Goal: Information Seeking & Learning: Learn about a topic

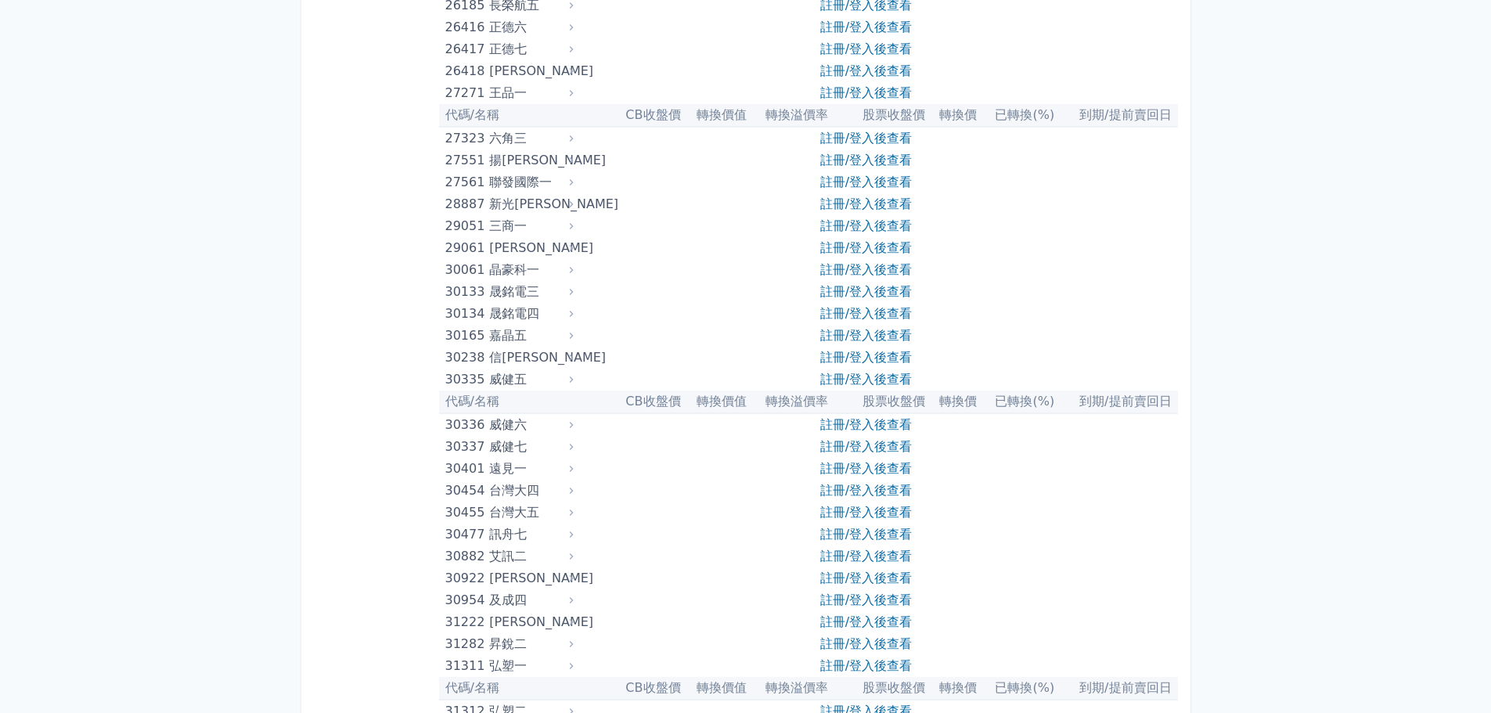
scroll to position [1722, 0]
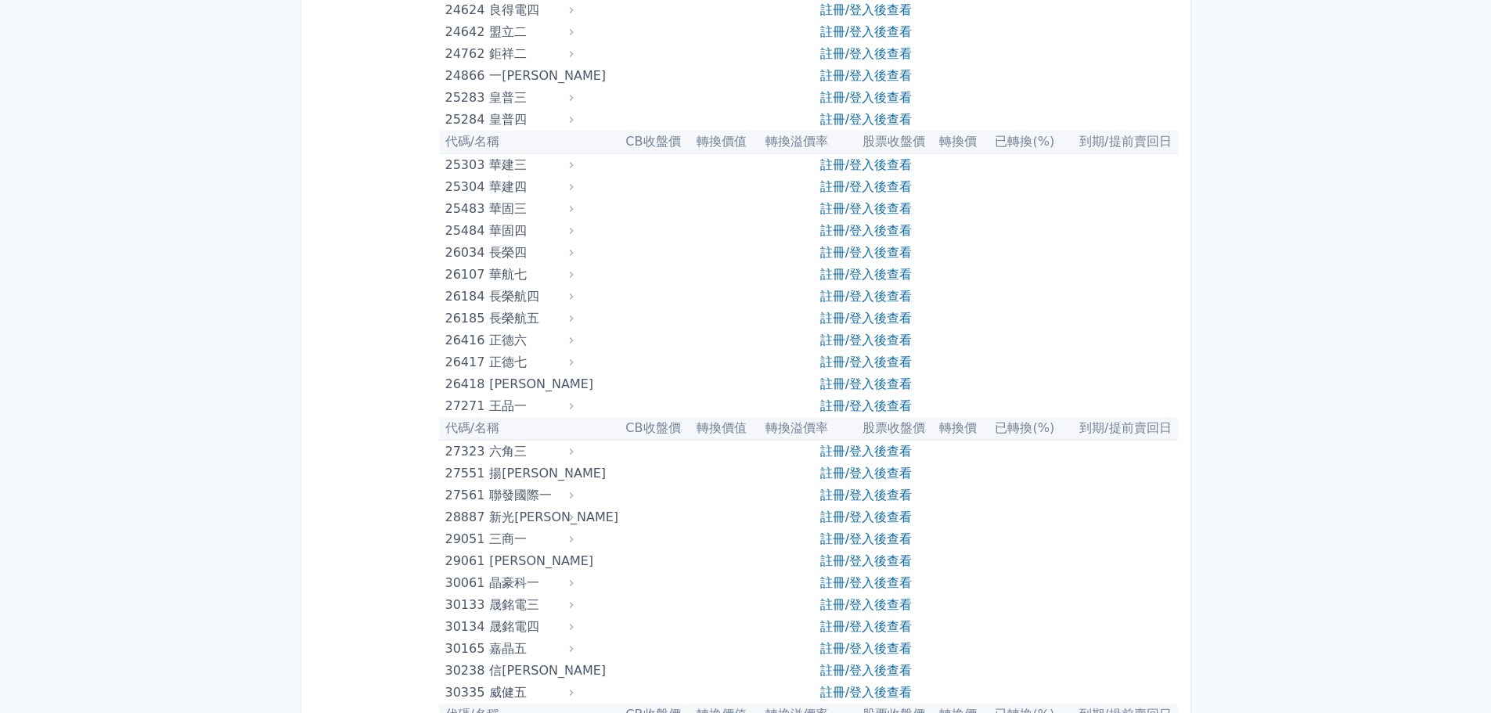
click at [469, 52] on div "24762" at bounding box center [465, 54] width 41 height 22
click at [509, 53] on div "鉅祥二" at bounding box center [529, 54] width 81 height 22
click at [577, 55] on icon at bounding box center [571, 54] width 11 height 11
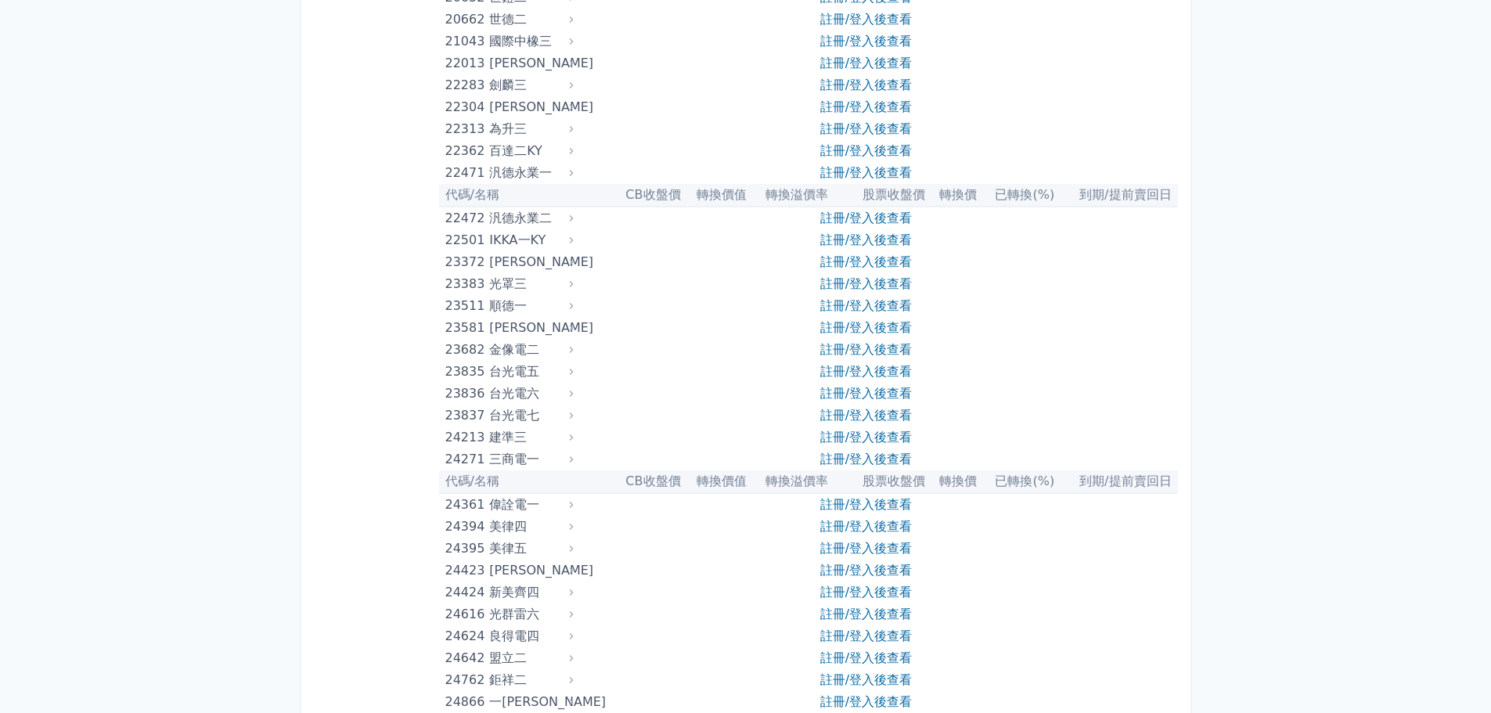
scroll to position [1174, 0]
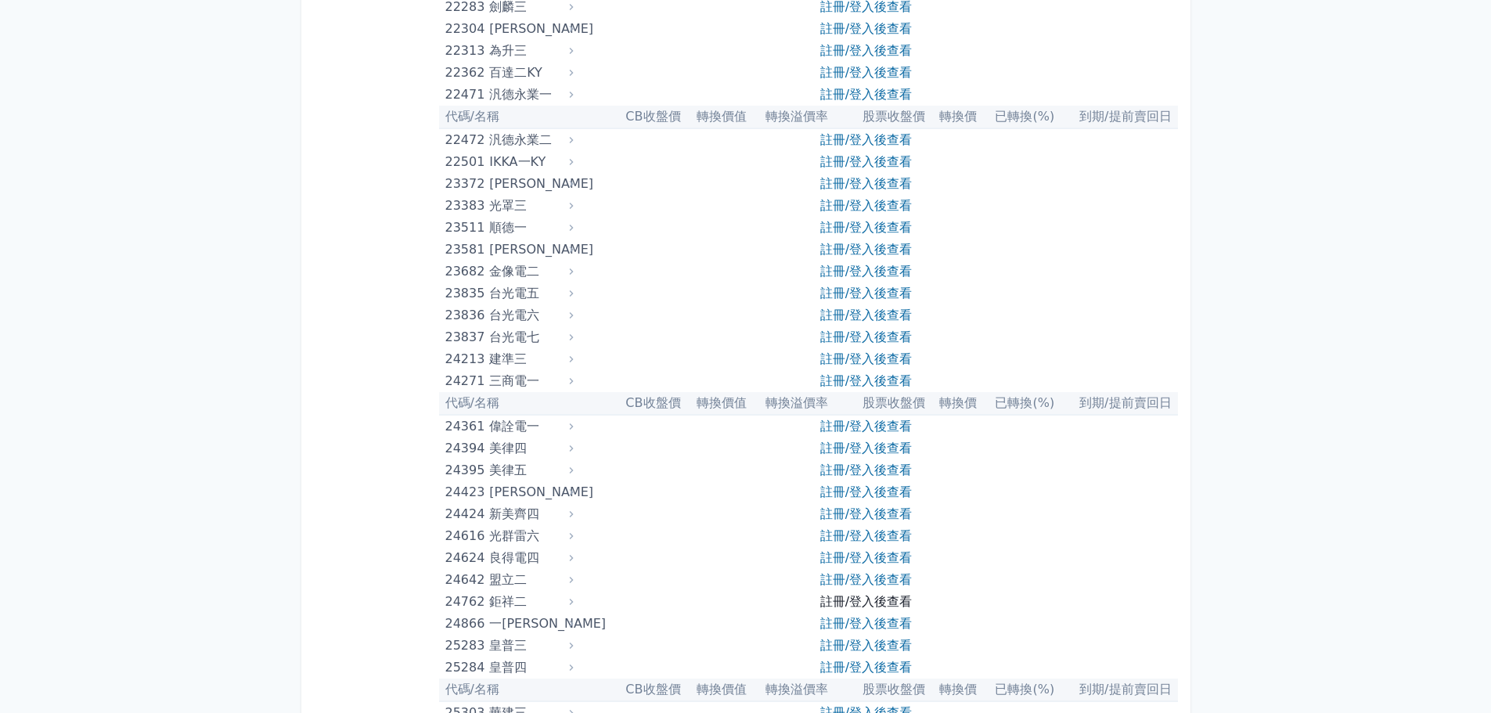
click at [849, 602] on link "註冊/登入後查看" at bounding box center [866, 601] width 92 height 15
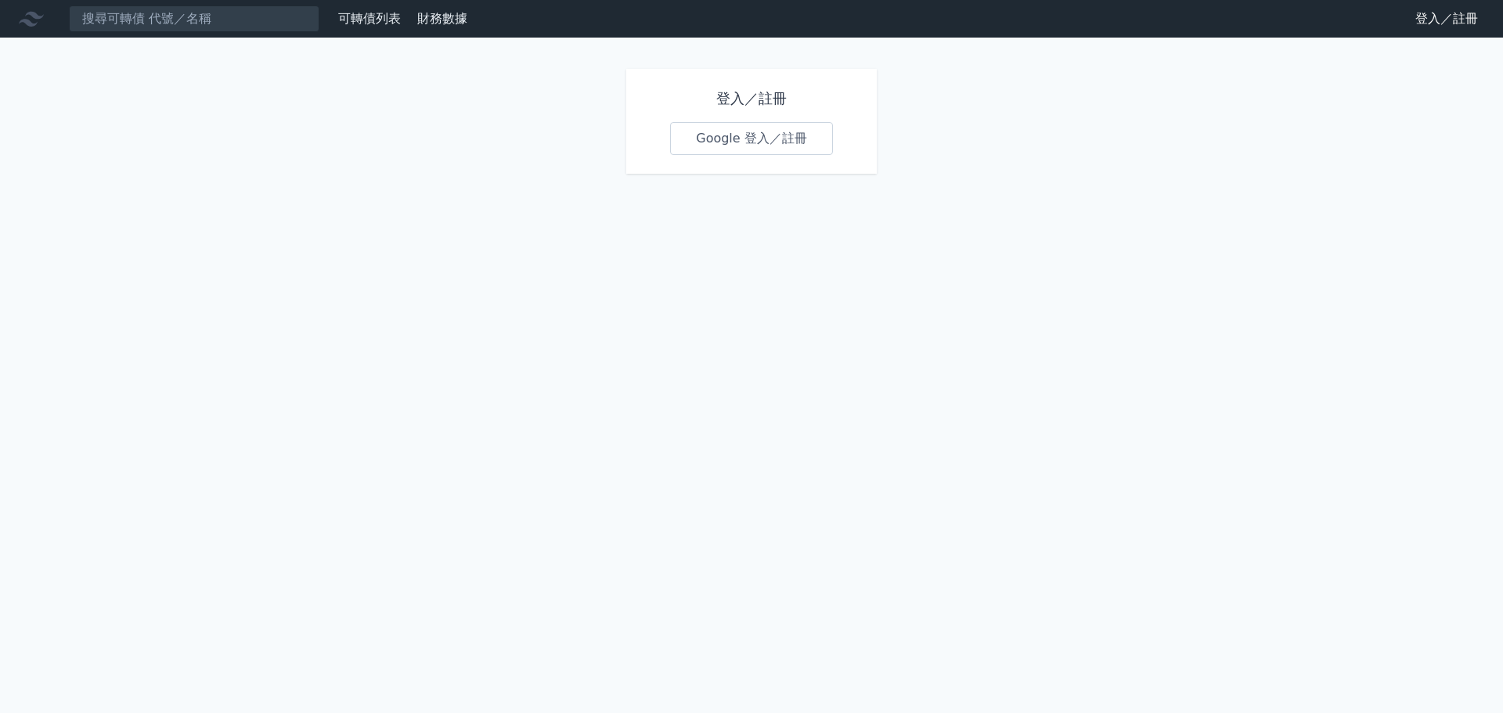
click at [778, 149] on link "Google 登入／註冊" at bounding box center [751, 138] width 163 height 33
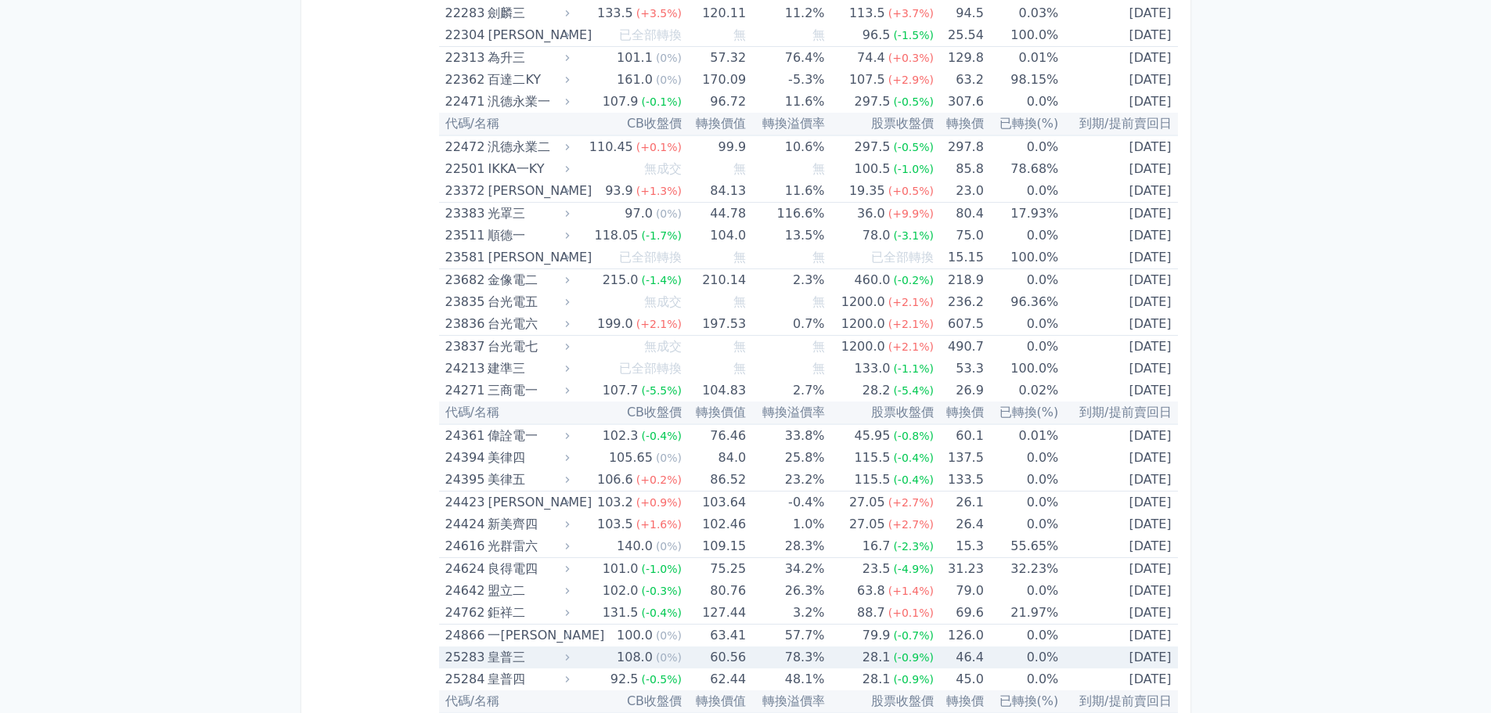
scroll to position [1565, 0]
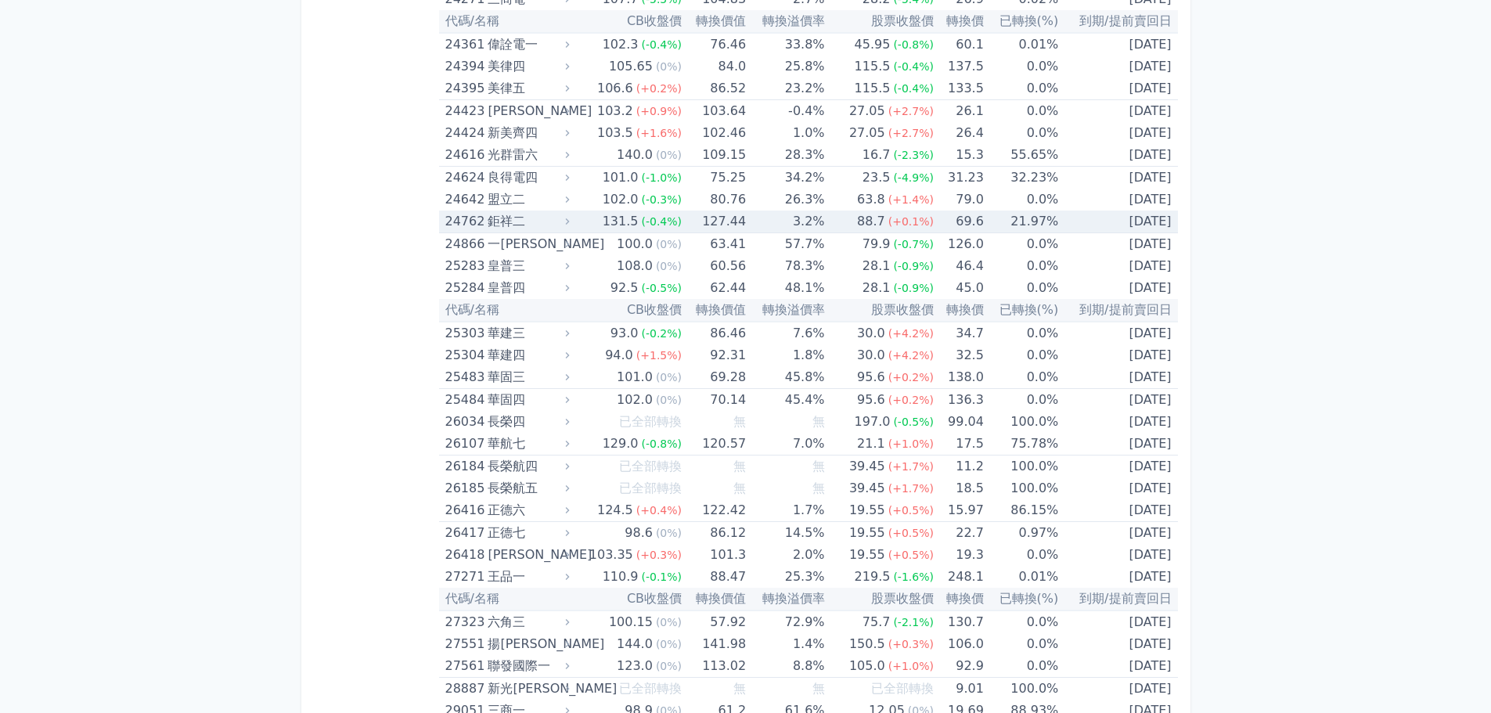
click at [495, 216] on div "鉅祥二" at bounding box center [527, 222] width 78 height 22
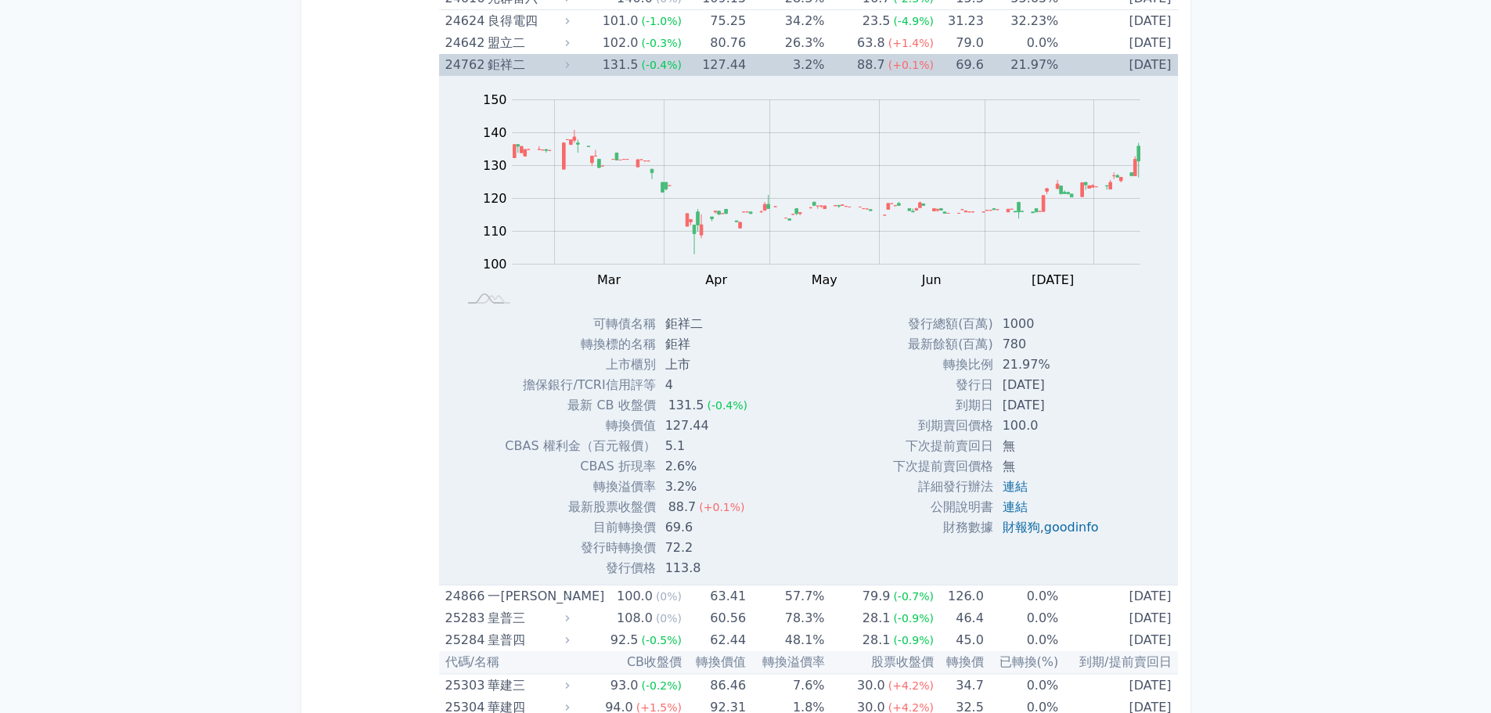
scroll to position [1878, 0]
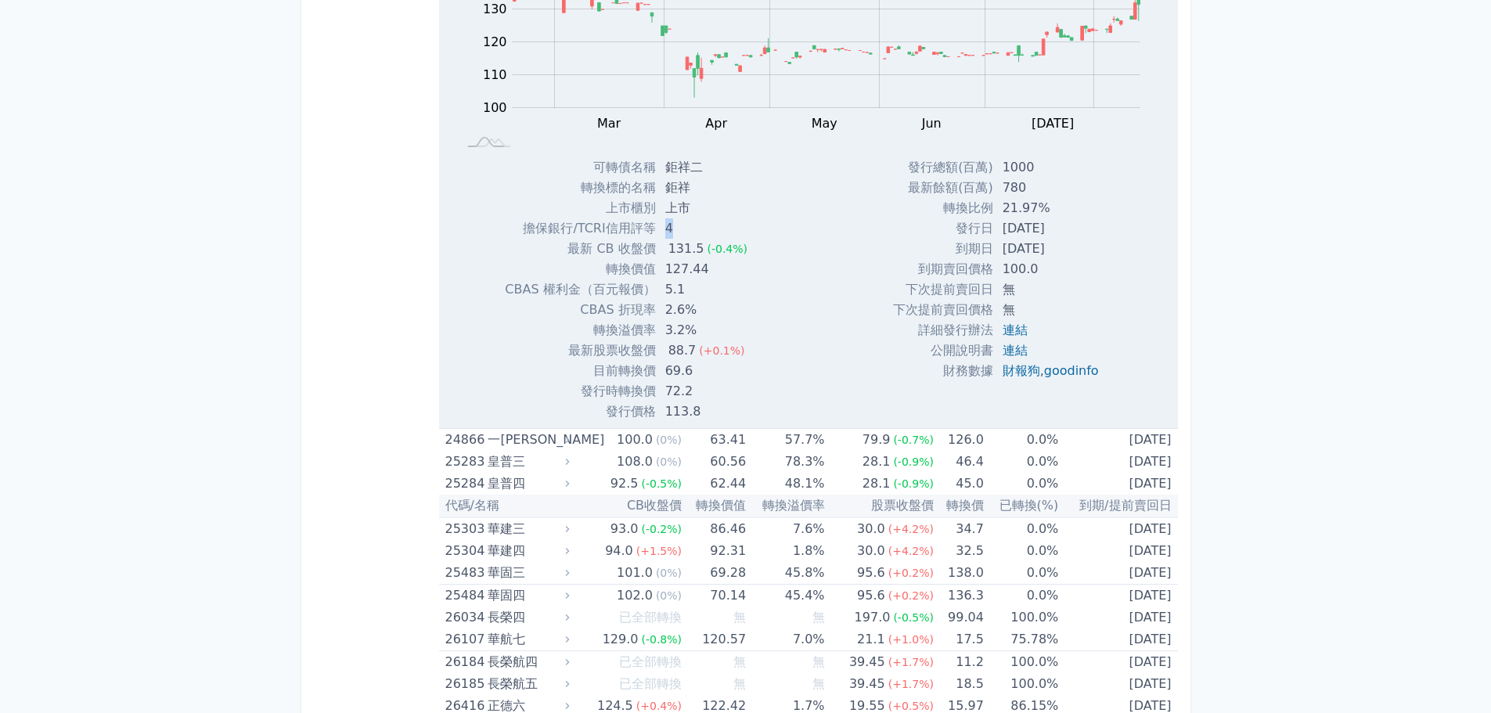
drag, startPoint x: 660, startPoint y: 227, endPoint x: 683, endPoint y: 224, distance: 23.7
click at [683, 224] on td "4" at bounding box center [708, 228] width 104 height 20
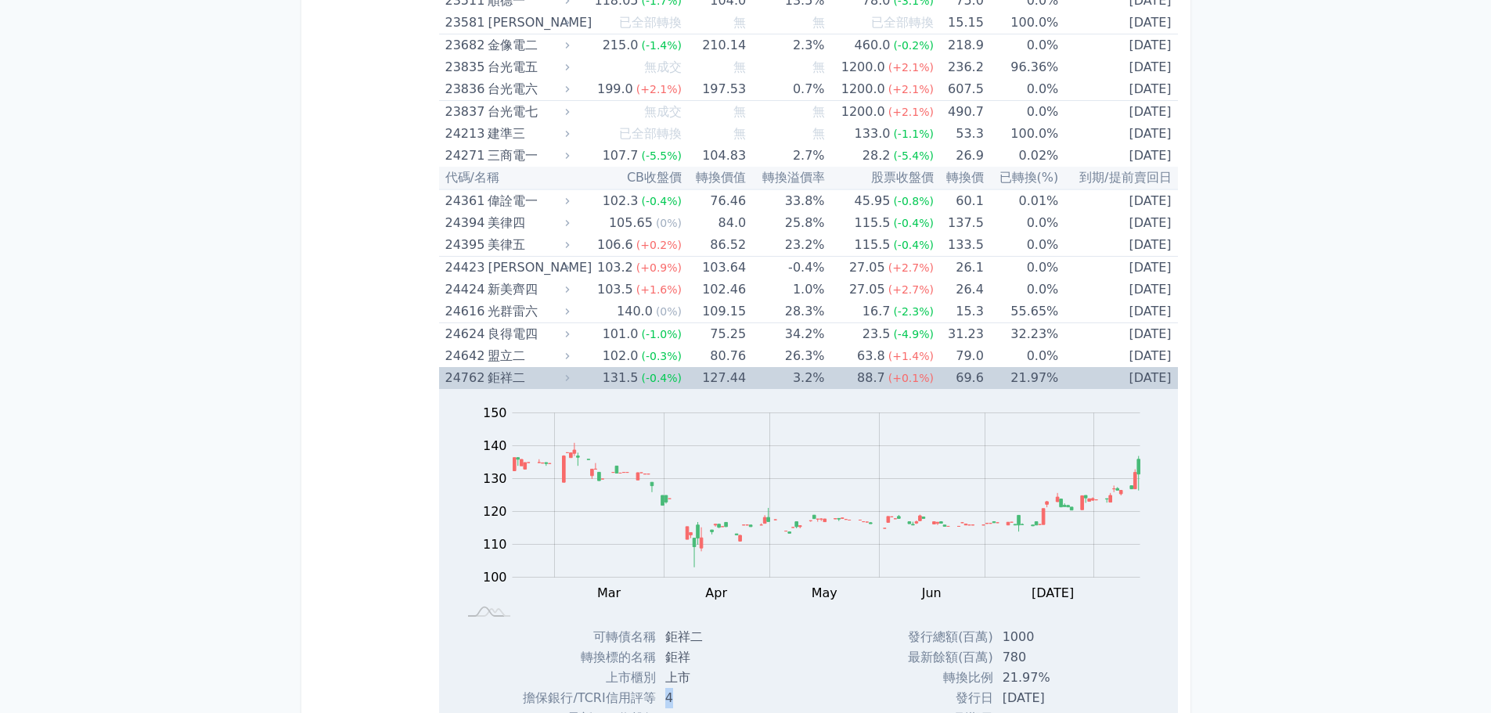
scroll to position [1565, 0]
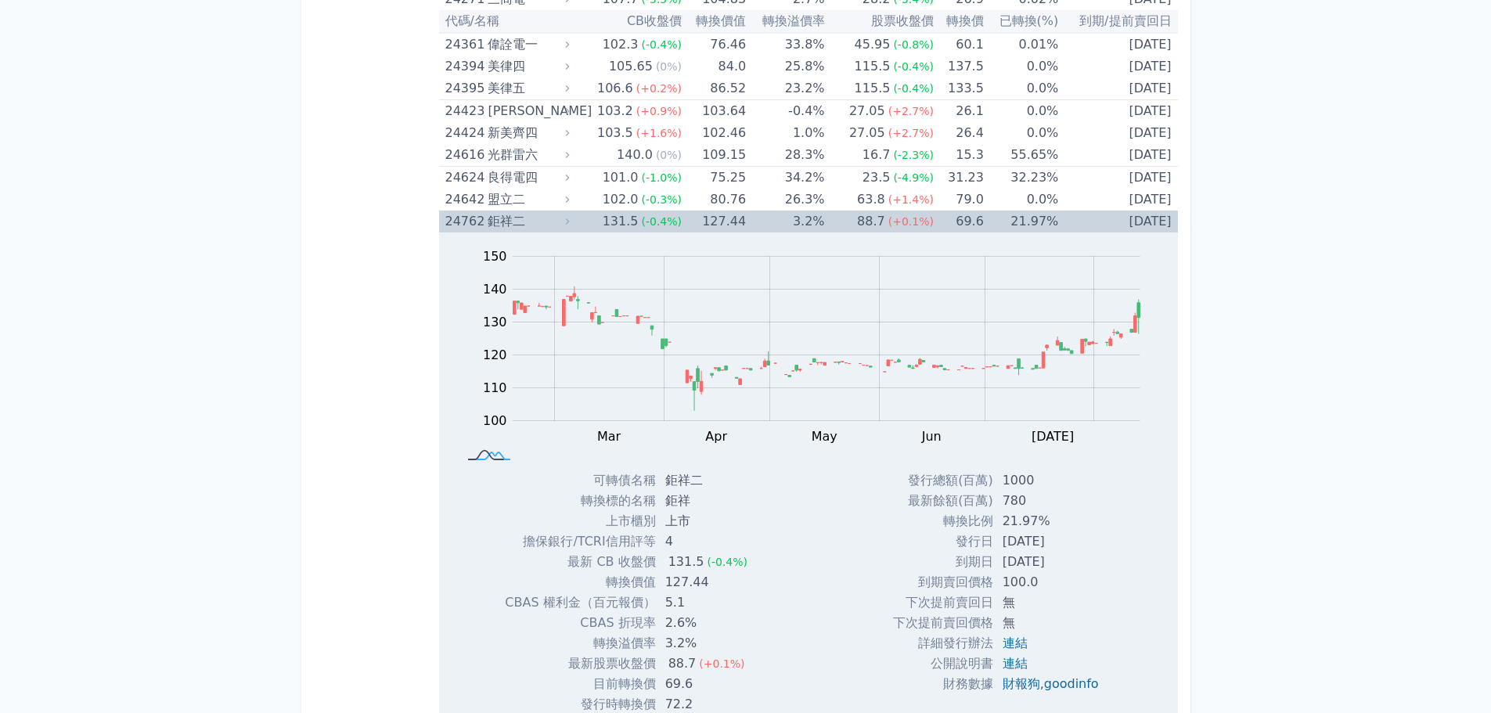
click at [485, 461] on rect at bounding box center [489, 456] width 52 height 16
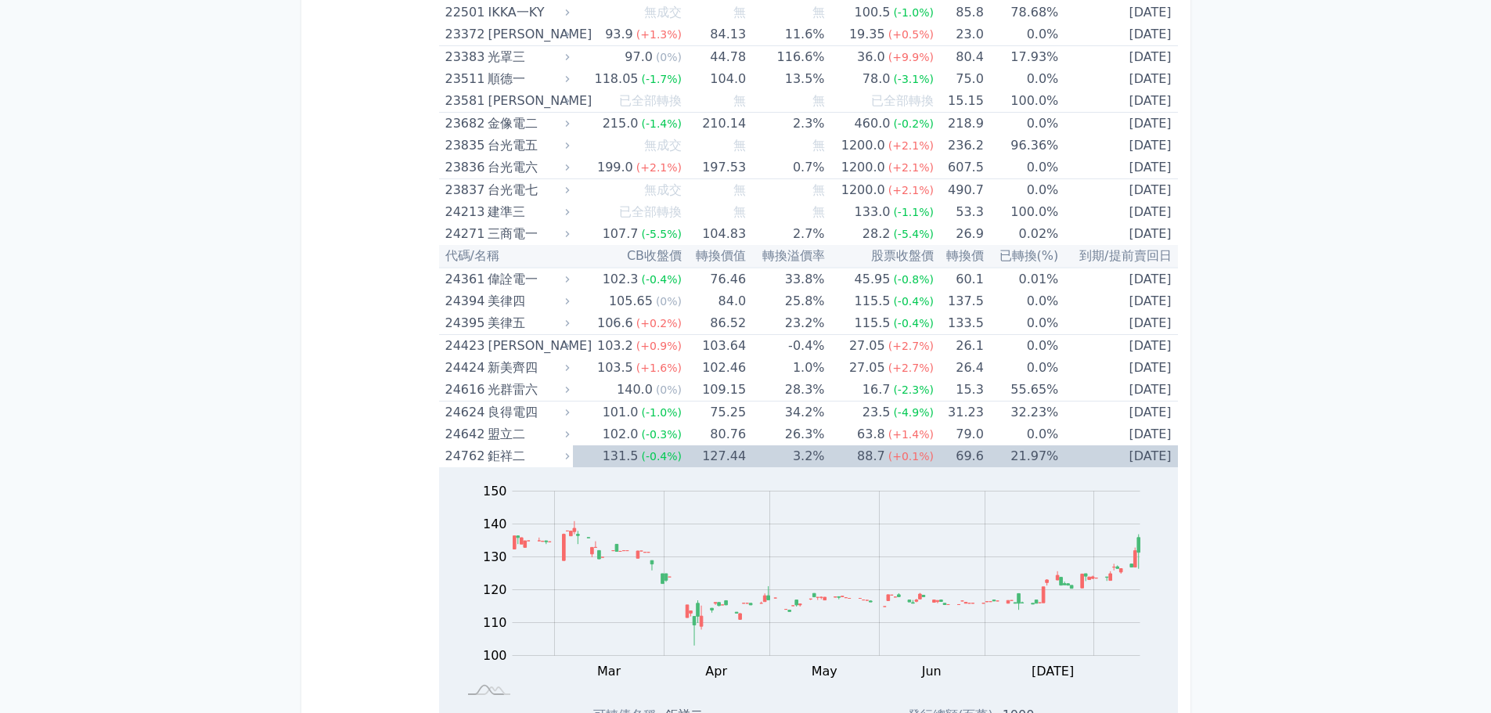
scroll to position [0, 0]
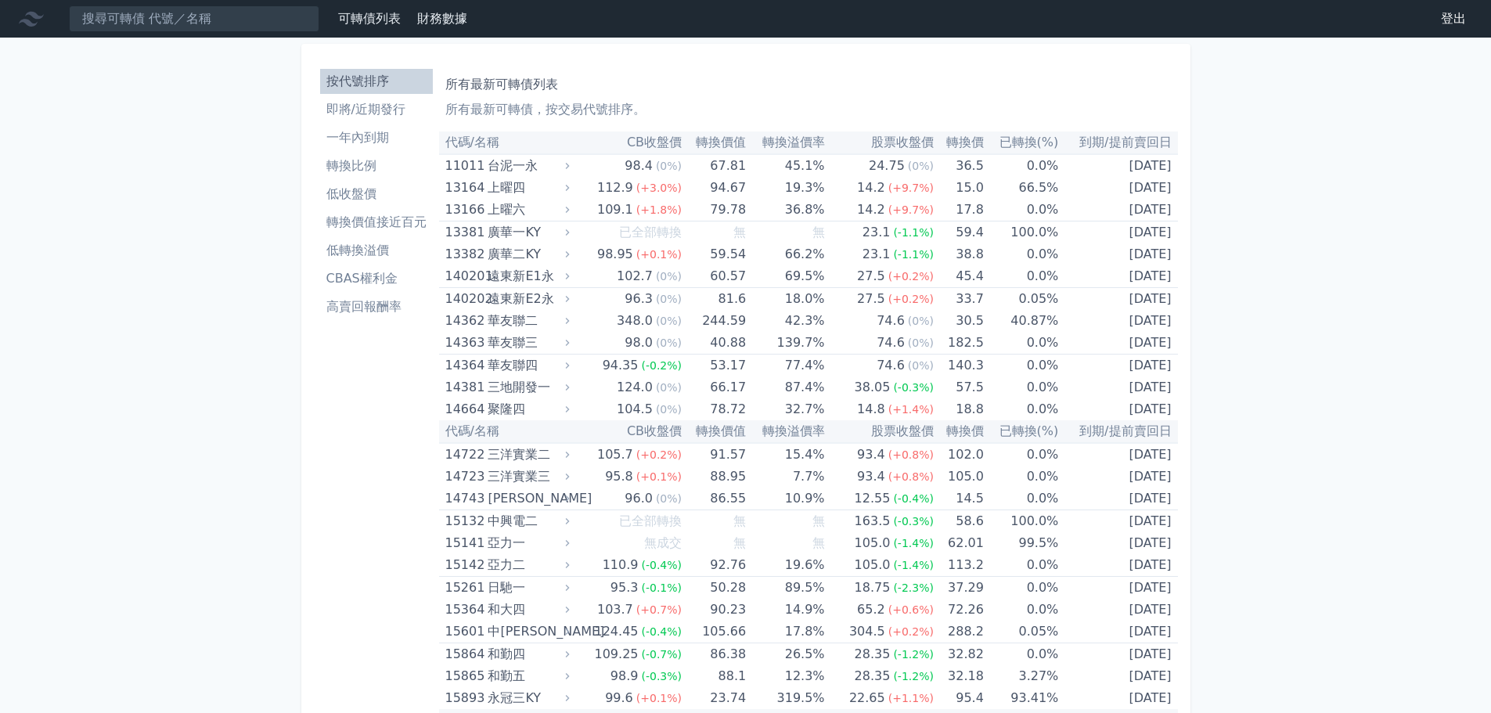
click at [351, 161] on li "轉換比例" at bounding box center [376, 166] width 113 height 19
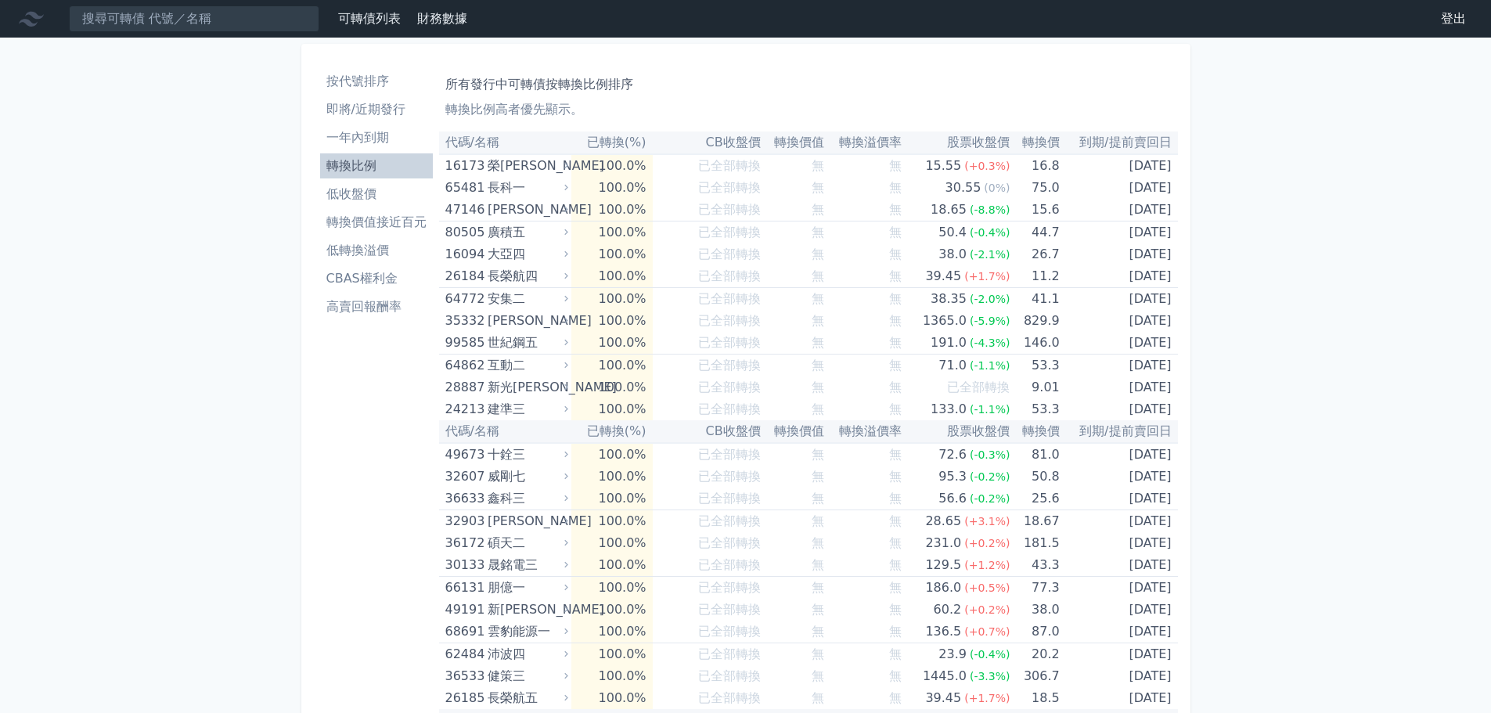
click at [380, 15] on link "可轉債列表" at bounding box center [369, 18] width 63 height 15
